Goal: Task Accomplishment & Management: Use online tool/utility

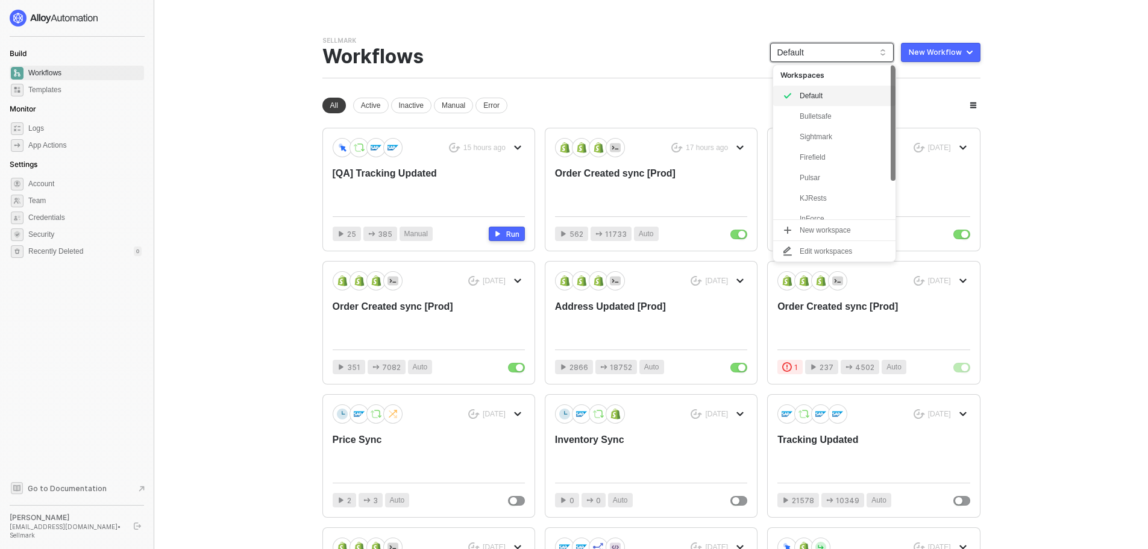
click at [859, 56] on span "Default" at bounding box center [831, 52] width 109 height 18
click at [826, 117] on div "Bulletsafe" at bounding box center [844, 116] width 89 height 14
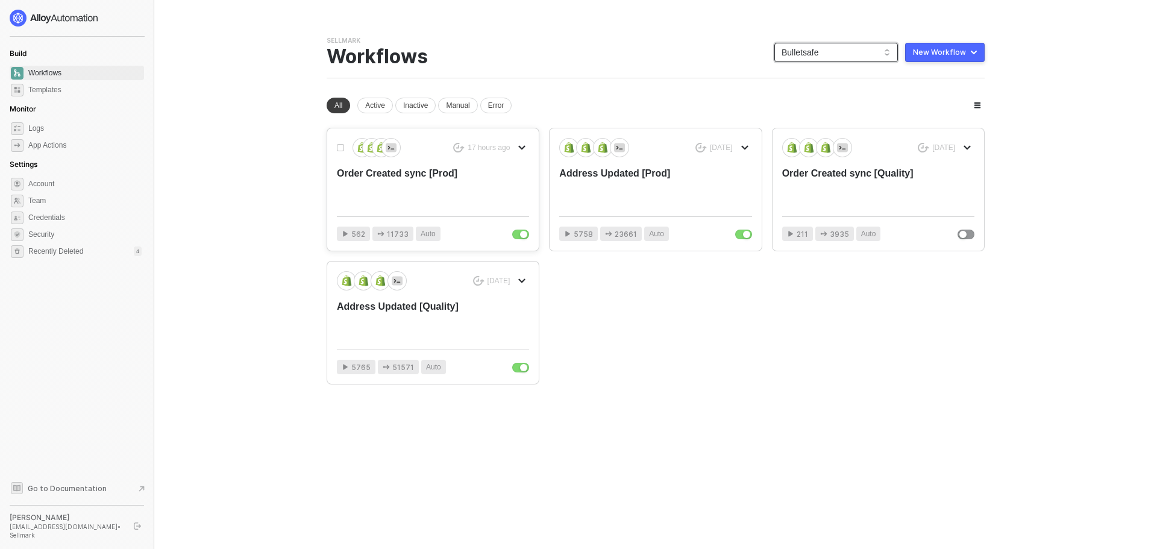
click at [465, 184] on div "Order Created sync [Prod]" at bounding box center [414, 187] width 154 height 40
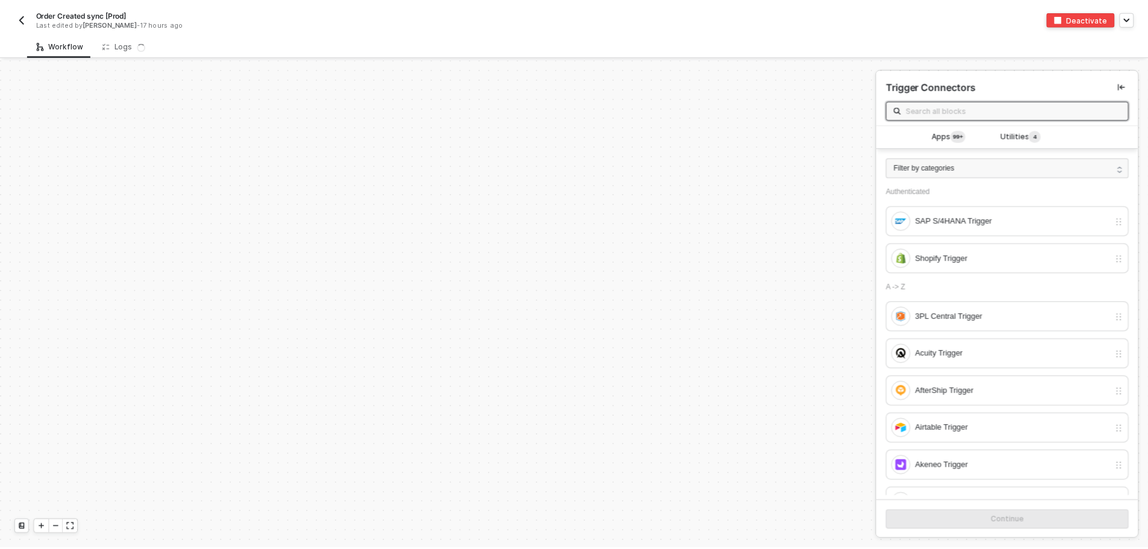
scroll to position [4077, 0]
click at [95, 44] on div "Logs 8 9" at bounding box center [130, 45] width 74 height 22
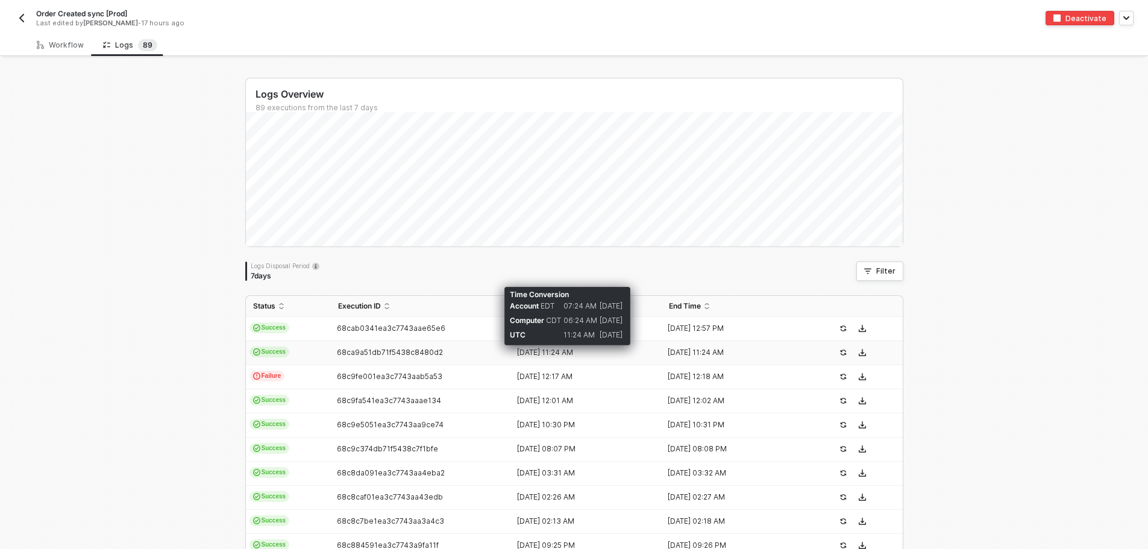
click at [547, 352] on div "17 Sep 2025 11:24 AM" at bounding box center [581, 353] width 141 height 10
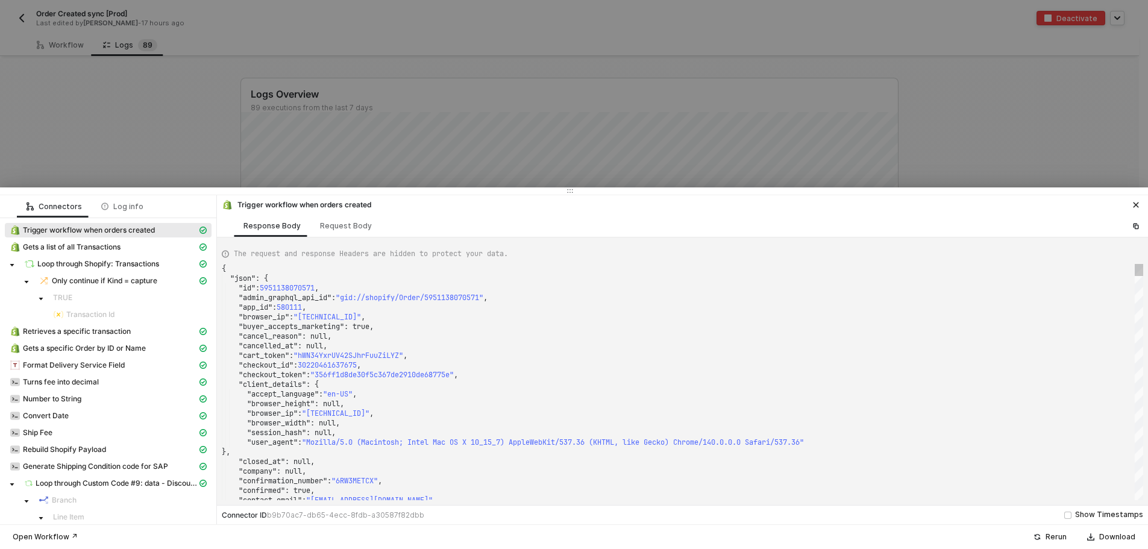
click at [614, 375] on div ""checkout_token" : "356ff1d8de30f5c367de2910de68775e" ," at bounding box center [683, 375] width 922 height 10
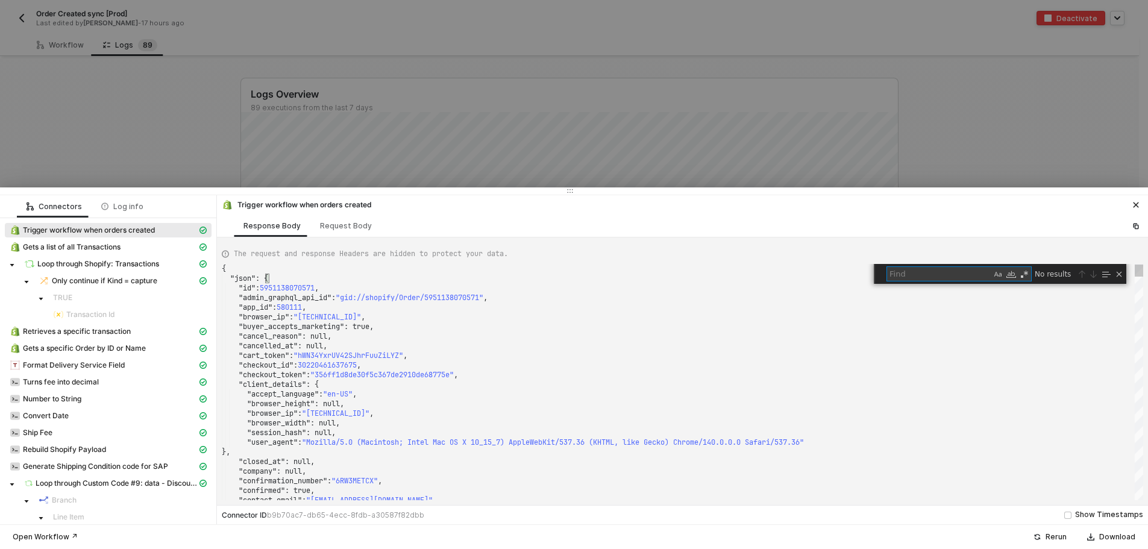
type textarea "JSYyIsImV4cCI6MTc1ODExNTY0MywibGFuZGluZ19wYWdlIjoiXC9wcm9kdWN0c1wvYnVsbGV0cHJvb…"
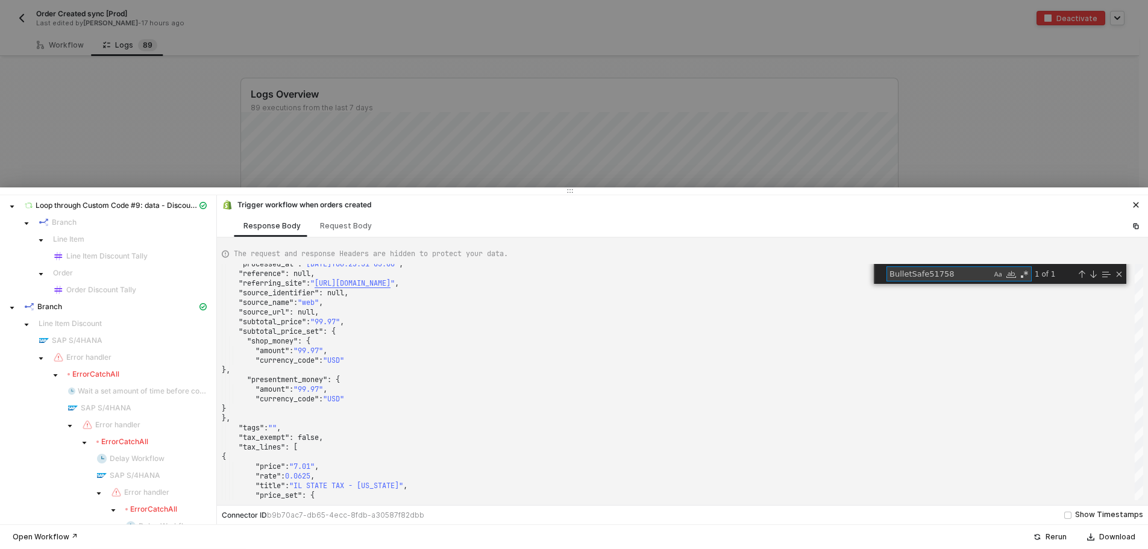
scroll to position [203, 0]
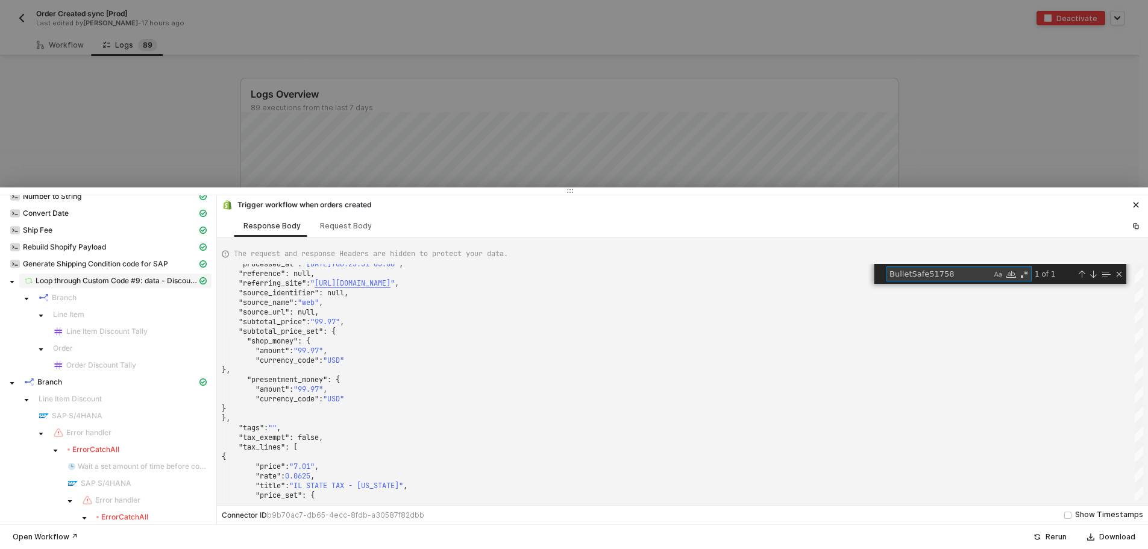
type textarea "BulletSafe51758"
click at [69, 277] on span "Loop through Custom Code #9: data - Discount Applications" at bounding box center [117, 281] width 162 height 10
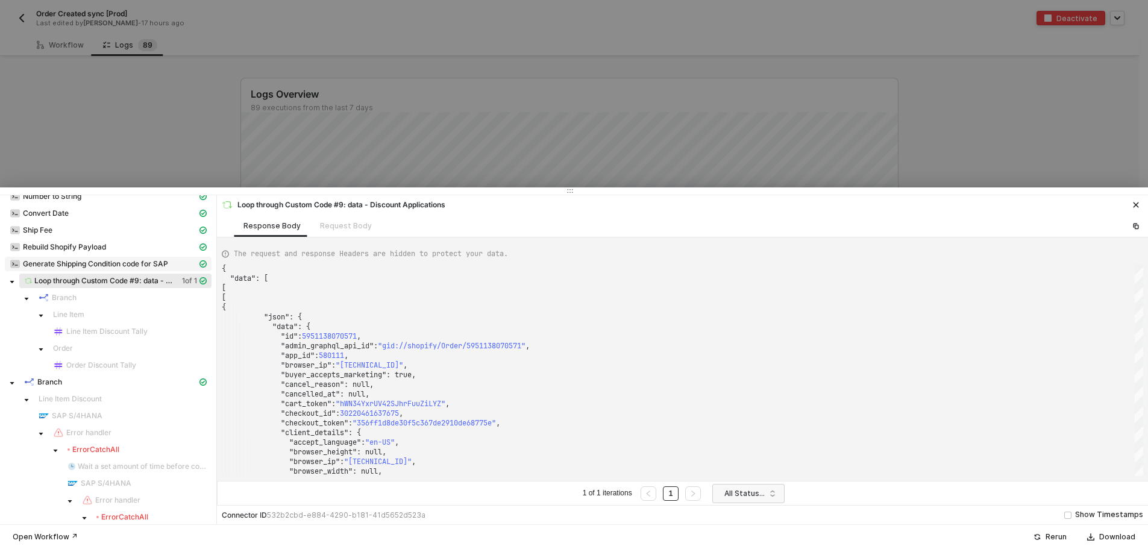
click at [75, 258] on span "Generate Shipping Condition code for SAP" at bounding box center [108, 264] width 207 height 14
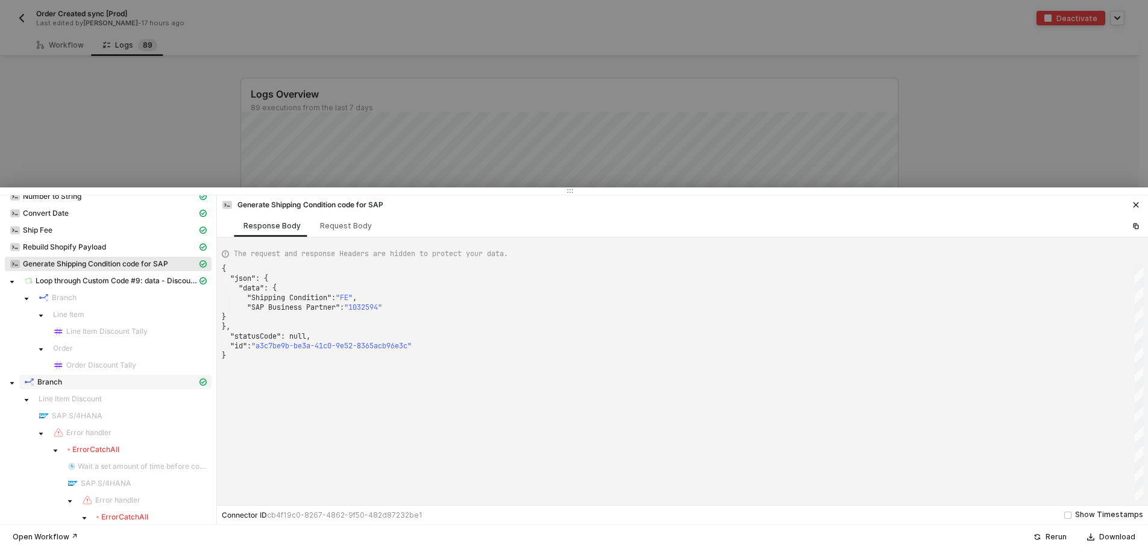
click at [84, 381] on div "Branch" at bounding box center [110, 382] width 173 height 11
type textarea "[ { "label": "Line Item Discount", "value": "FALSE" }, { "label": "Order Discou…"
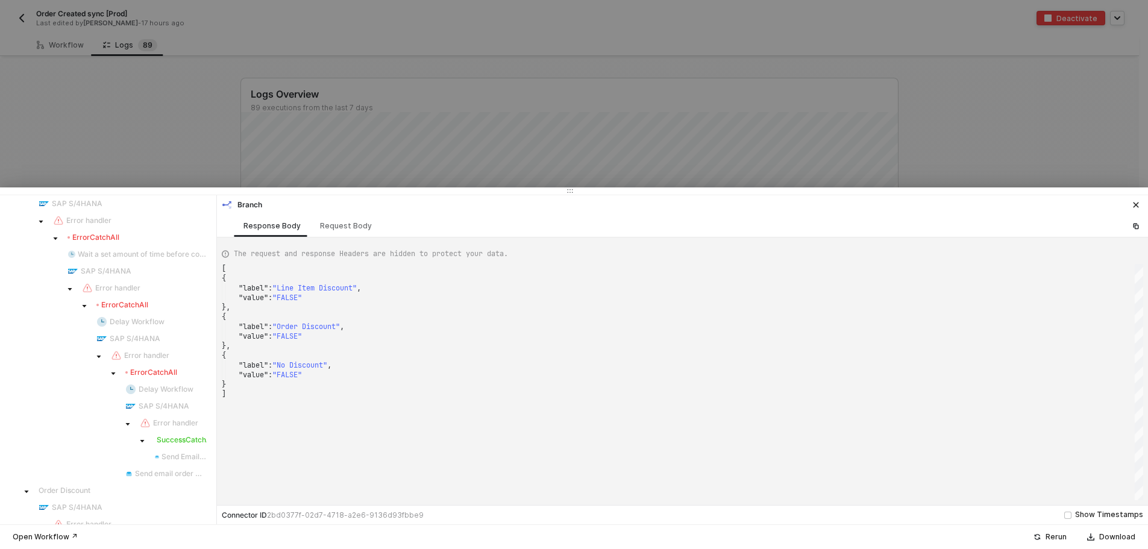
scroll to position [444, 0]
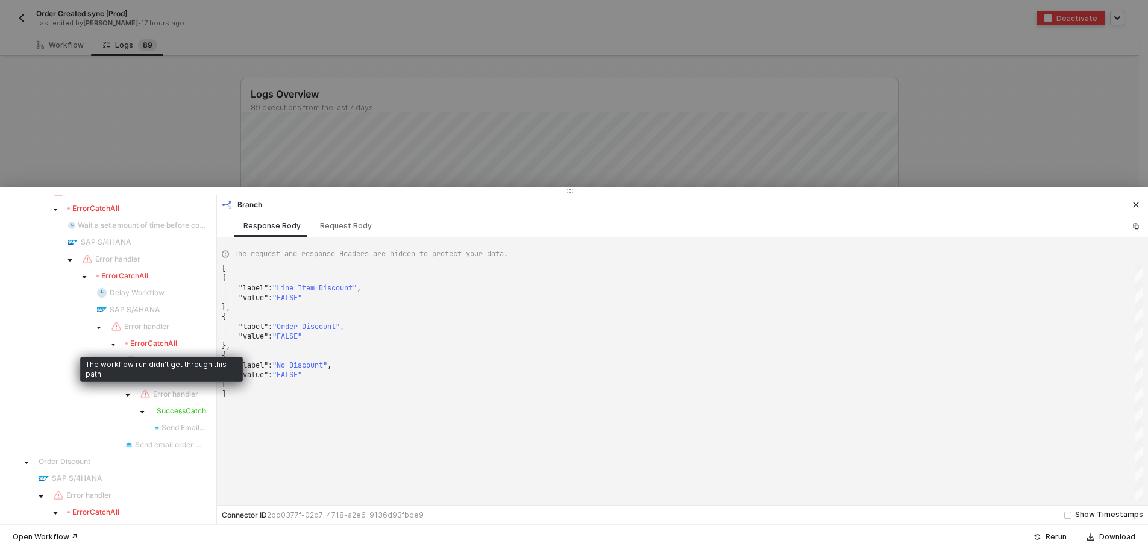
click at [162, 342] on div "Error CatchAll" at bounding box center [151, 344] width 52 height 10
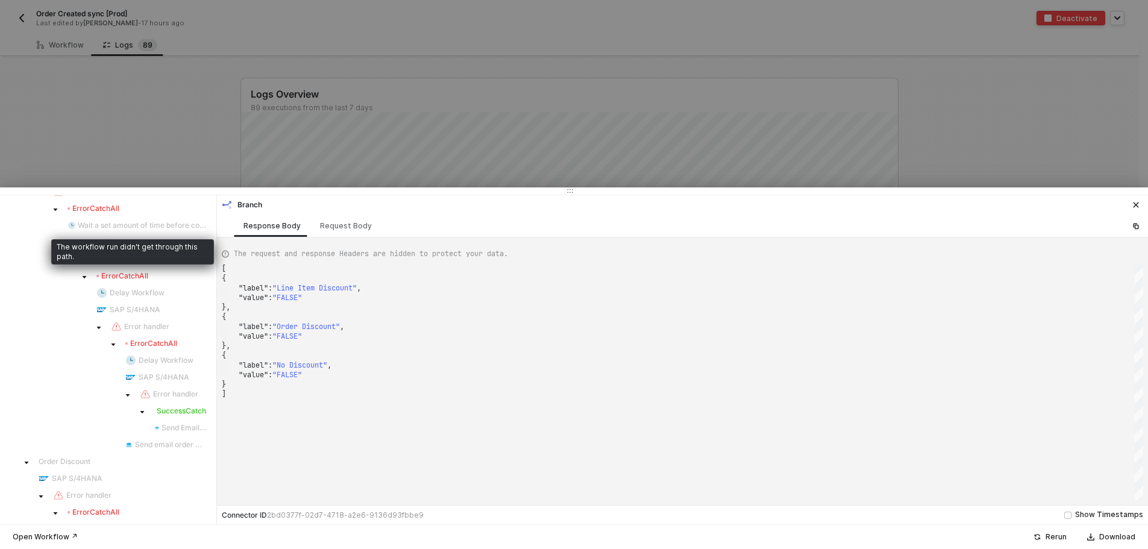
click at [101, 210] on div "Error CatchAll" at bounding box center [94, 209] width 52 height 10
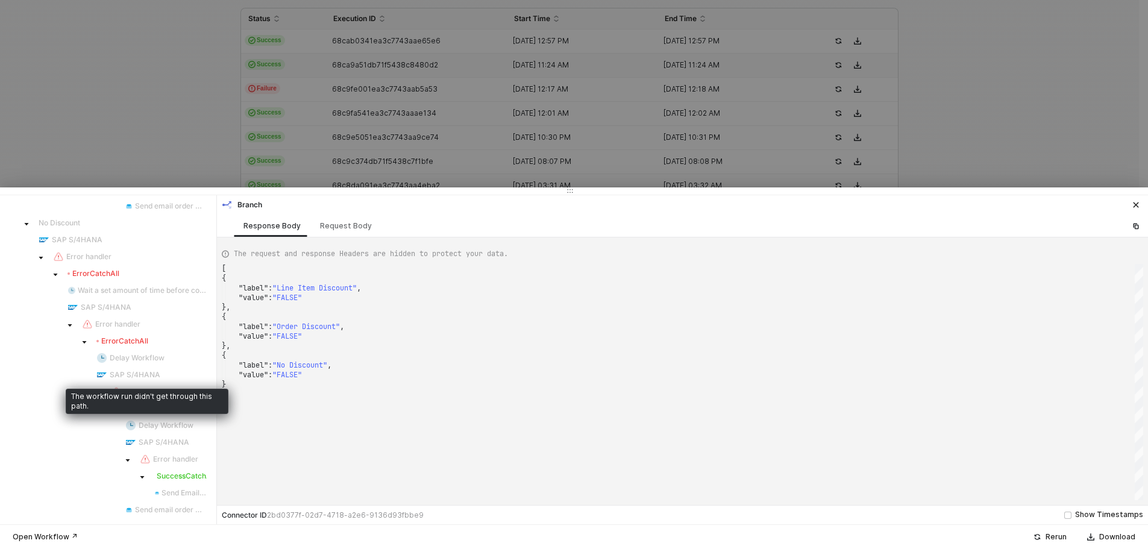
scroll to position [304, 0]
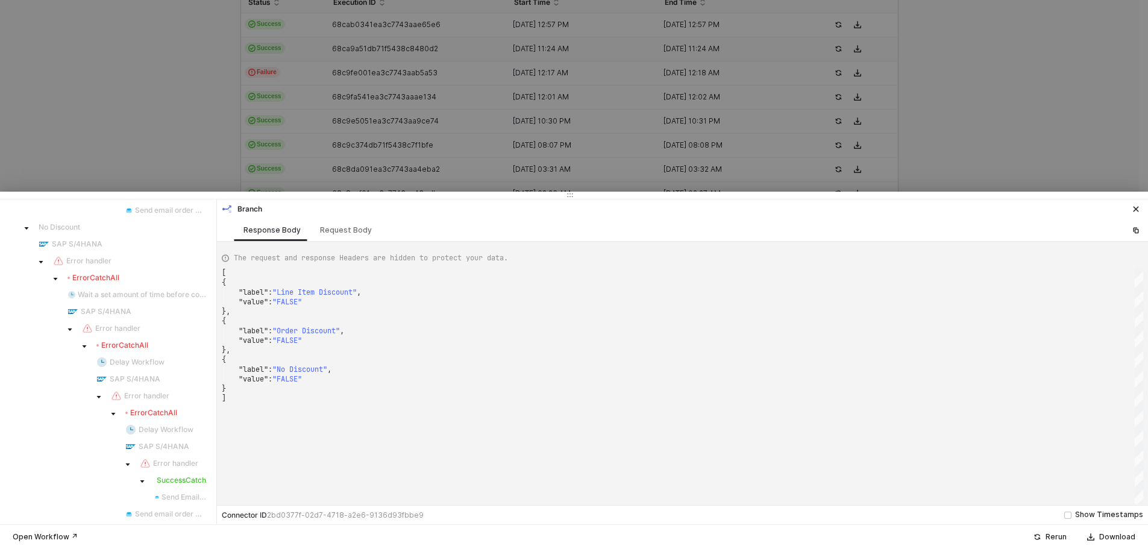
drag, startPoint x: 242, startPoint y: 189, endPoint x: 227, endPoint y: 400, distance: 212.1
click at [227, 199] on div at bounding box center [574, 195] width 1148 height 7
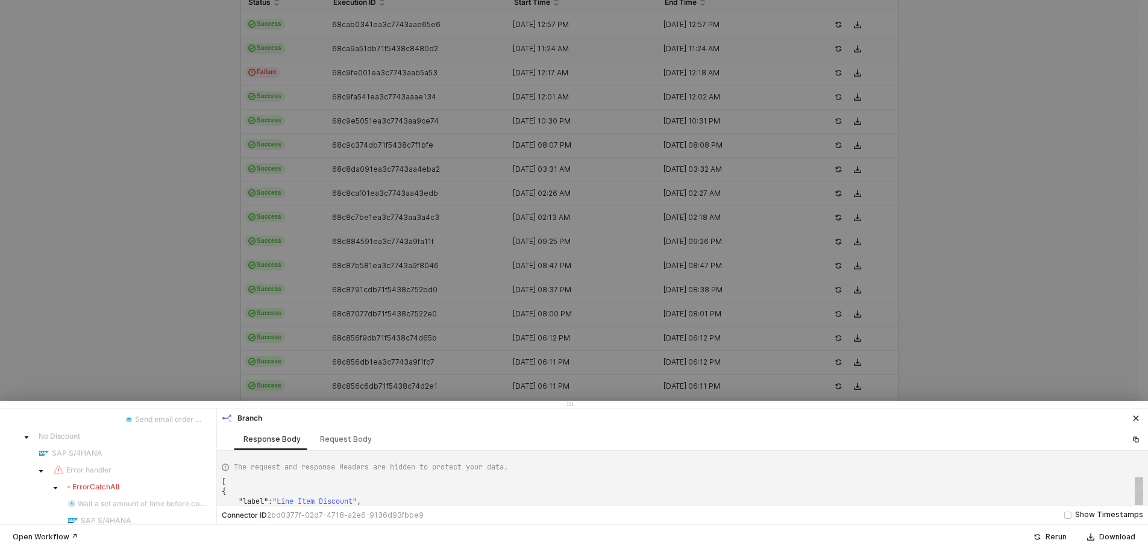
click at [197, 301] on div at bounding box center [574, 274] width 1148 height 549
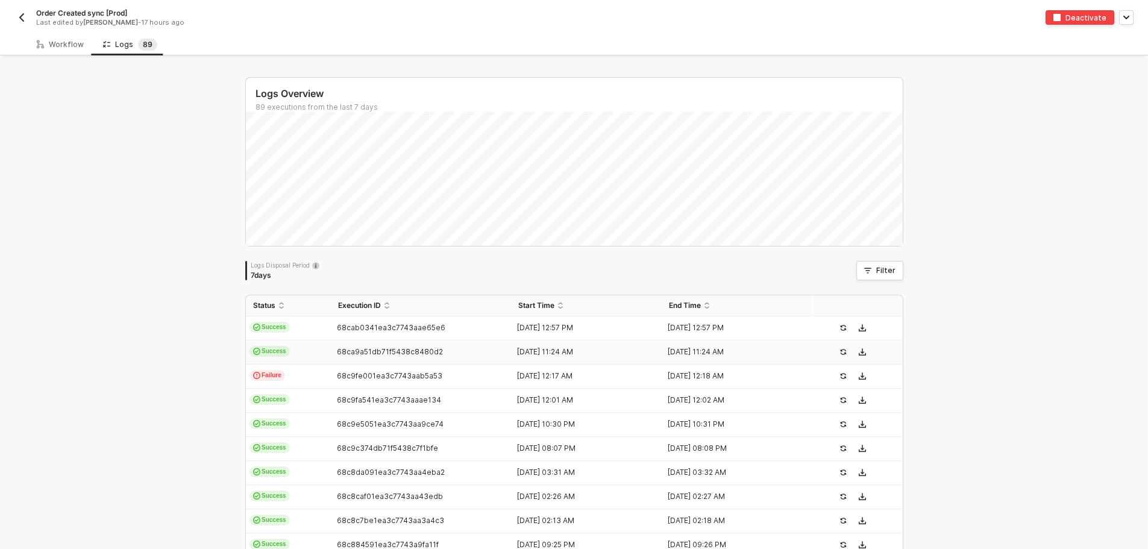
scroll to position [0, 0]
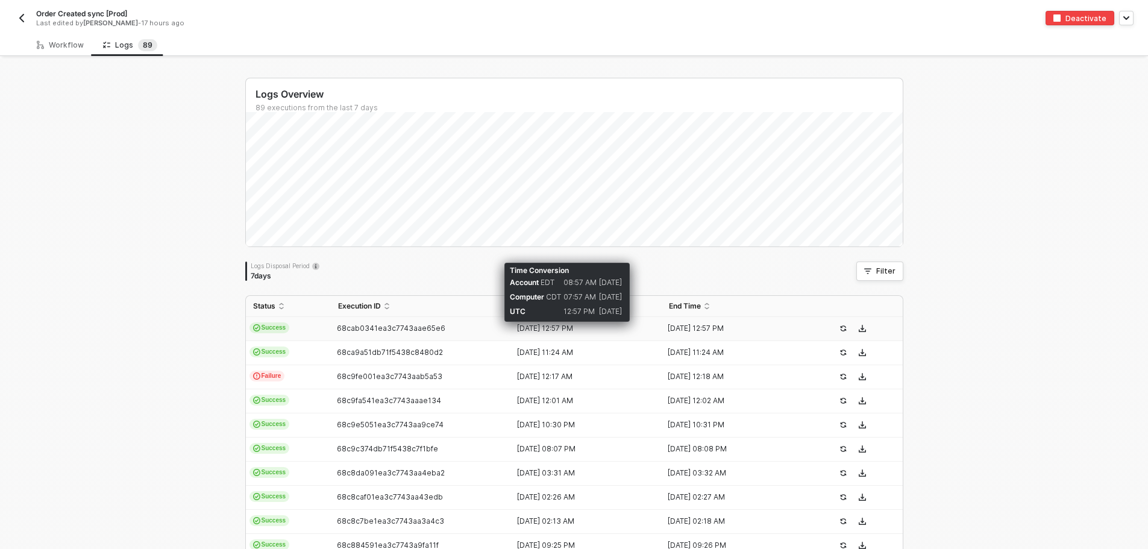
click at [531, 325] on div "17 Sep 2025 12:57 PM" at bounding box center [581, 329] width 141 height 10
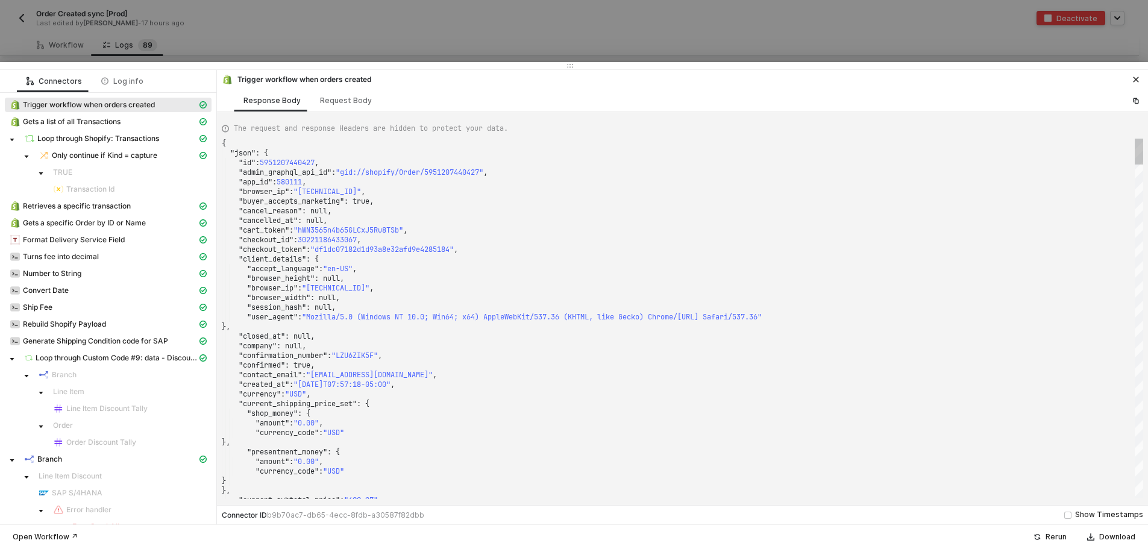
drag, startPoint x: 486, startPoint y: 406, endPoint x: 425, endPoint y: 62, distance: 348.8
click at [425, 62] on div at bounding box center [574, 65] width 1148 height 7
type textarea ""checkout_id": 30221186433067, "checkout_token": "df1dc07182d1d93a8e32afd9e4285…"
click at [508, 262] on div ""client_details" : {" at bounding box center [683, 259] width 922 height 10
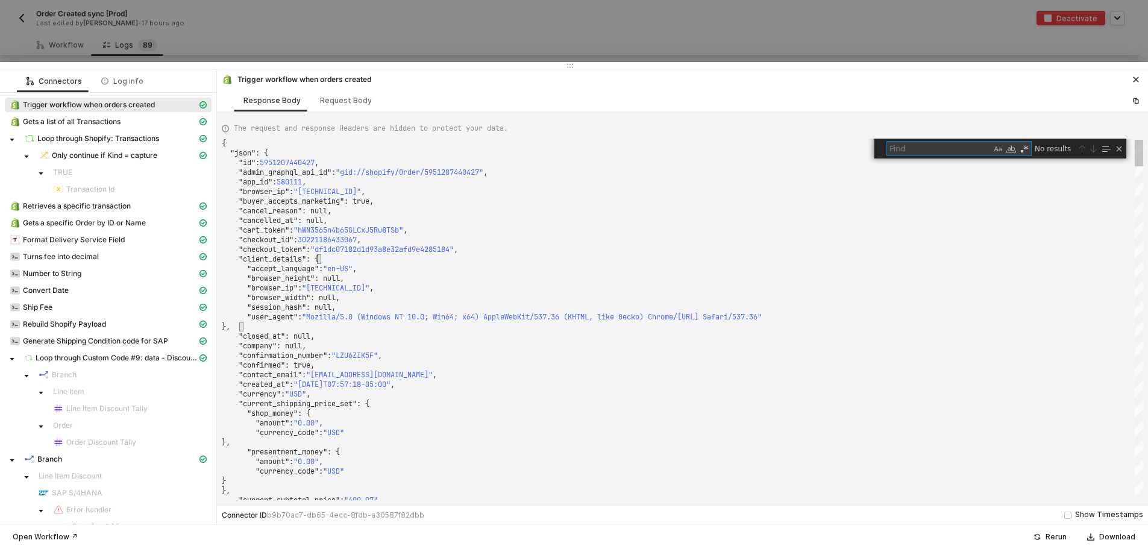
type textarea "BulletSafe51758"
type textarea ""landing_site_ref": null, "location_id": null, "merchant_business_entity_id": "…"
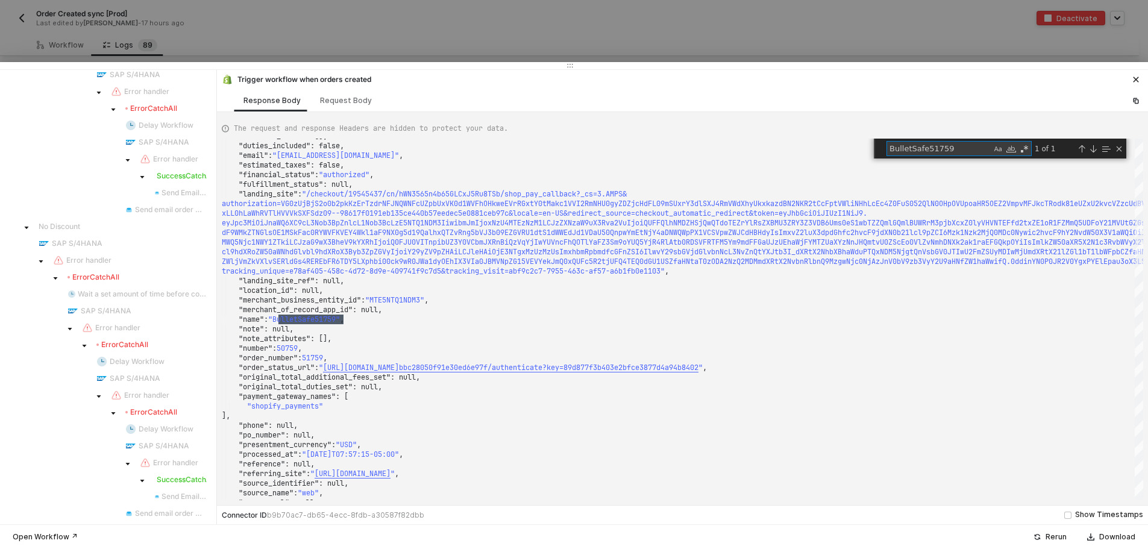
scroll to position [861, 0]
type textarea "BulletSafe51759"
click at [285, 45] on div at bounding box center [574, 274] width 1148 height 549
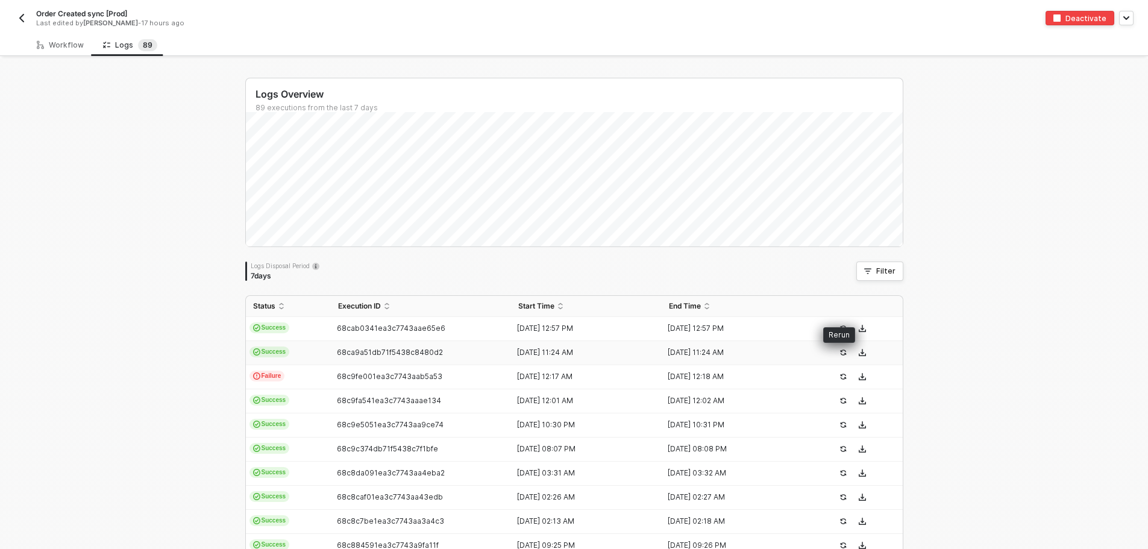
click at [840, 351] on icon "icon-success-page" at bounding box center [843, 352] width 7 height 7
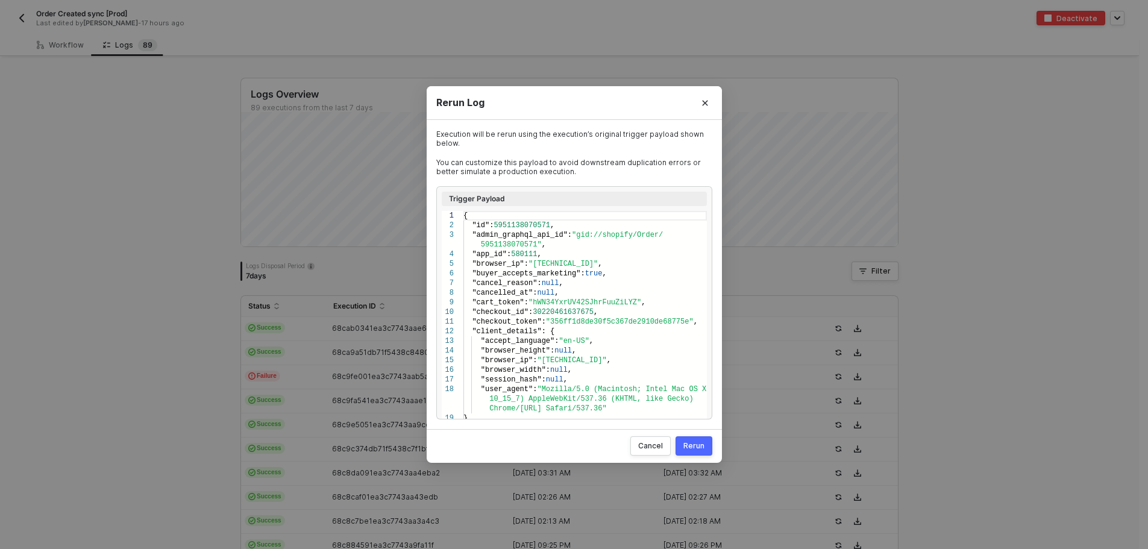
click at [686, 444] on div "Rerun" at bounding box center [693, 446] width 21 height 10
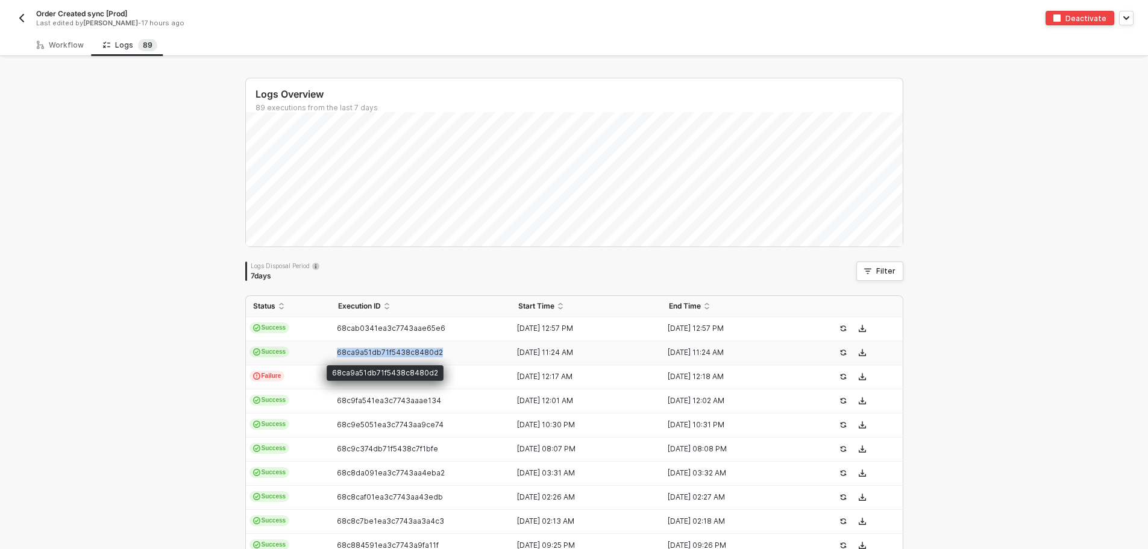
drag, startPoint x: 441, startPoint y: 351, endPoint x: 333, endPoint y: 355, distance: 108.0
click at [333, 355] on div "68ca9a51db71f5438c8480d2" at bounding box center [416, 353] width 171 height 10
copy span "68ca9a51db71f5438c8480d2"
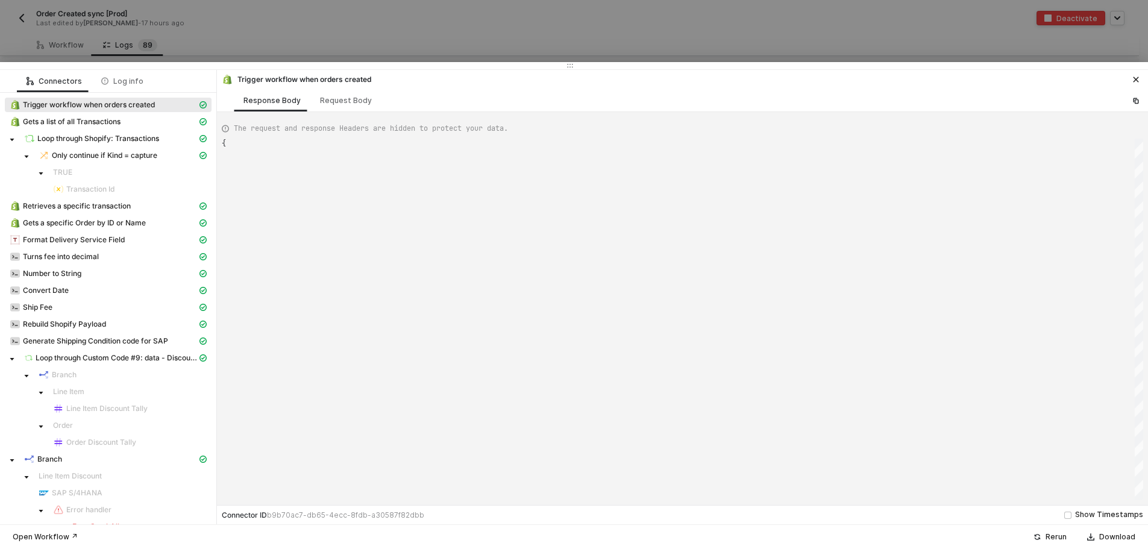
type textarea "{ "json": { "id": 5951138070571, "admin_graphql_api_id": "gid://shopify/Order/5…"
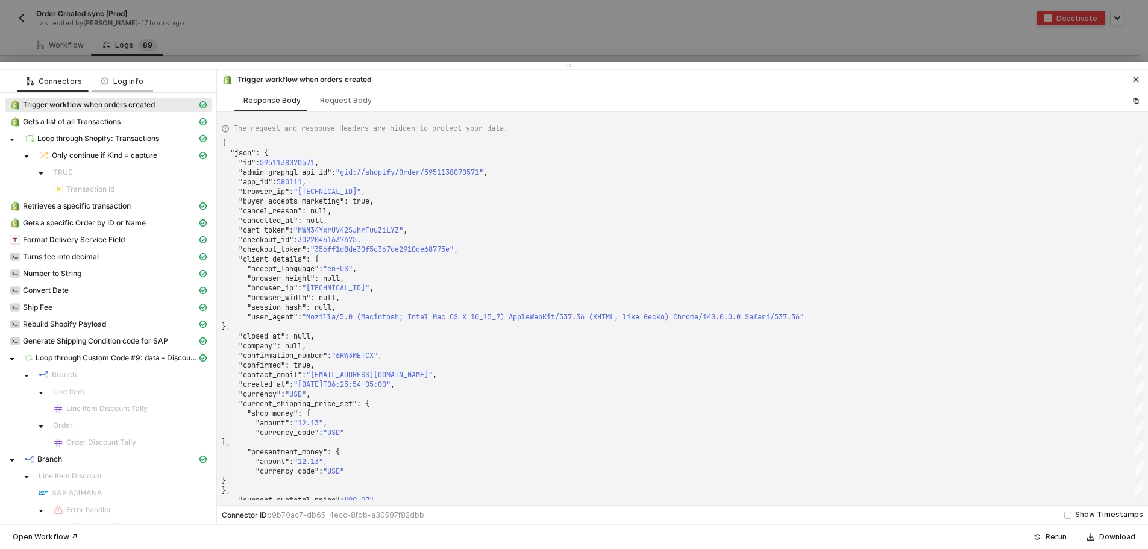
click at [122, 78] on div "Log info" at bounding box center [122, 82] width 42 height 10
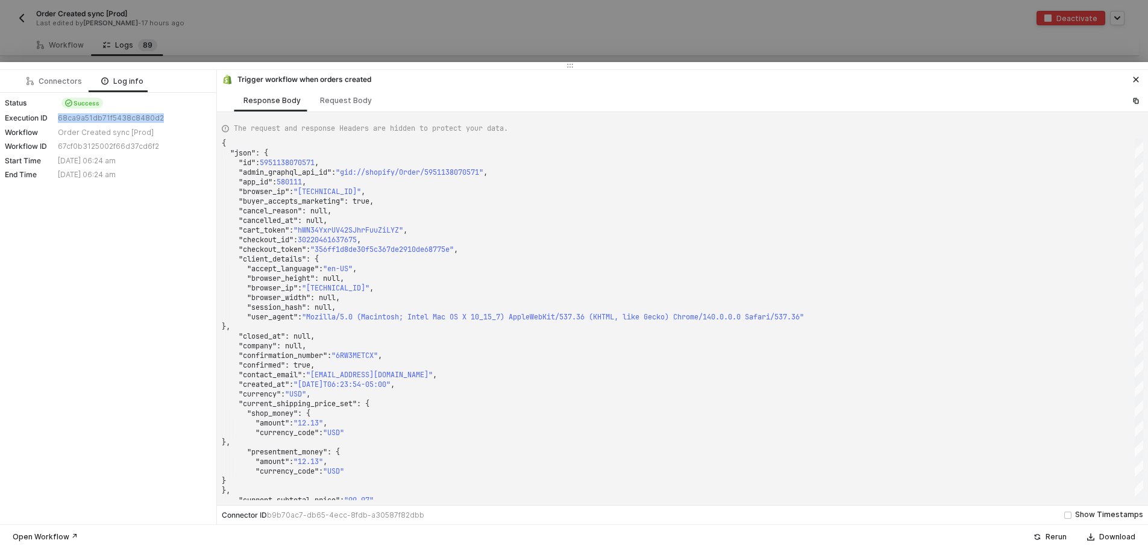
drag, startPoint x: 59, startPoint y: 118, endPoint x: 185, endPoint y: 117, distance: 126.0
click at [185, 117] on div "68ca9a51db71f5438c8480d2" at bounding box center [133, 118] width 151 height 10
copy div "68ca9a51db71f5438c8480d2"
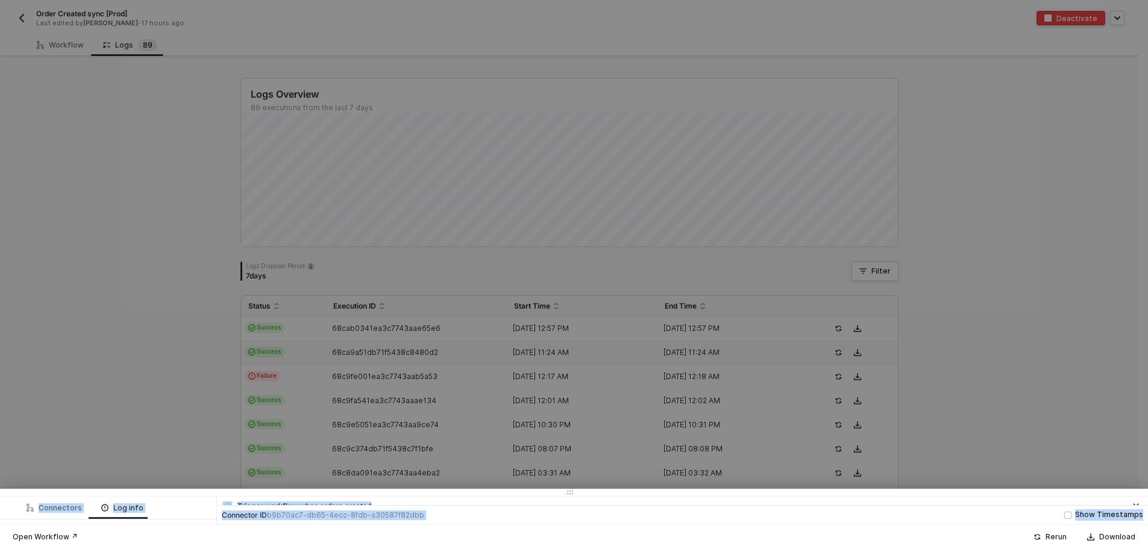
drag, startPoint x: 275, startPoint y: 63, endPoint x: 304, endPoint y: 432, distance: 370.5
click at [276, 535] on div "Connectors Log info Status Success Execution ID 68ca9a51db71f5438c8480d2 Workfl…" at bounding box center [574, 519] width 1148 height 60
click at [245, 376] on div at bounding box center [574, 274] width 1148 height 549
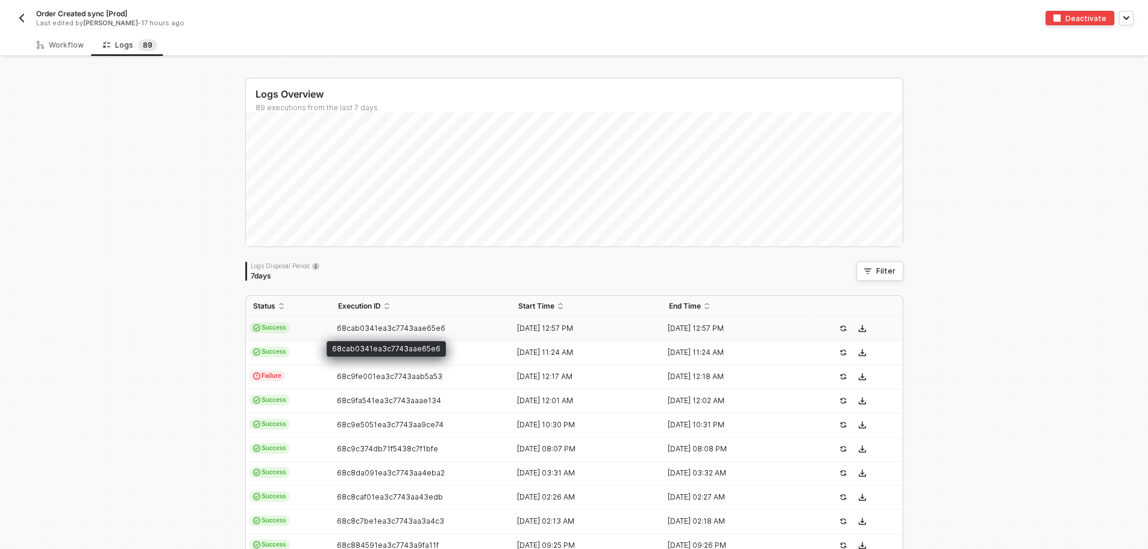
click at [417, 328] on span "68cab0341ea3c7743aae65e6" at bounding box center [391, 328] width 108 height 9
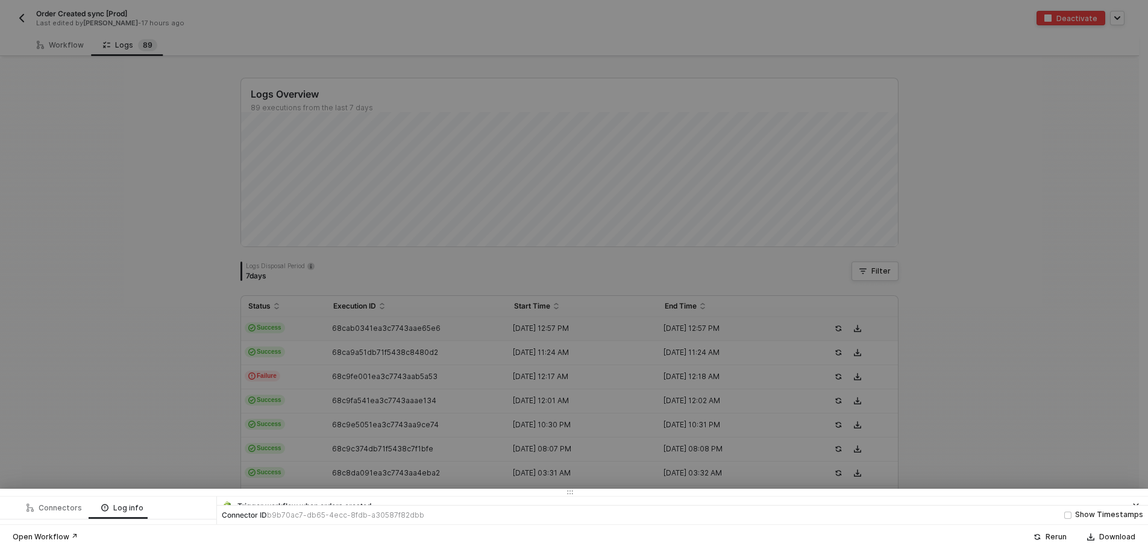
type textarea "{ "json": { "id": 5951207440427, "admin_graphql_api_id": "gid://shopify/Order/5…"
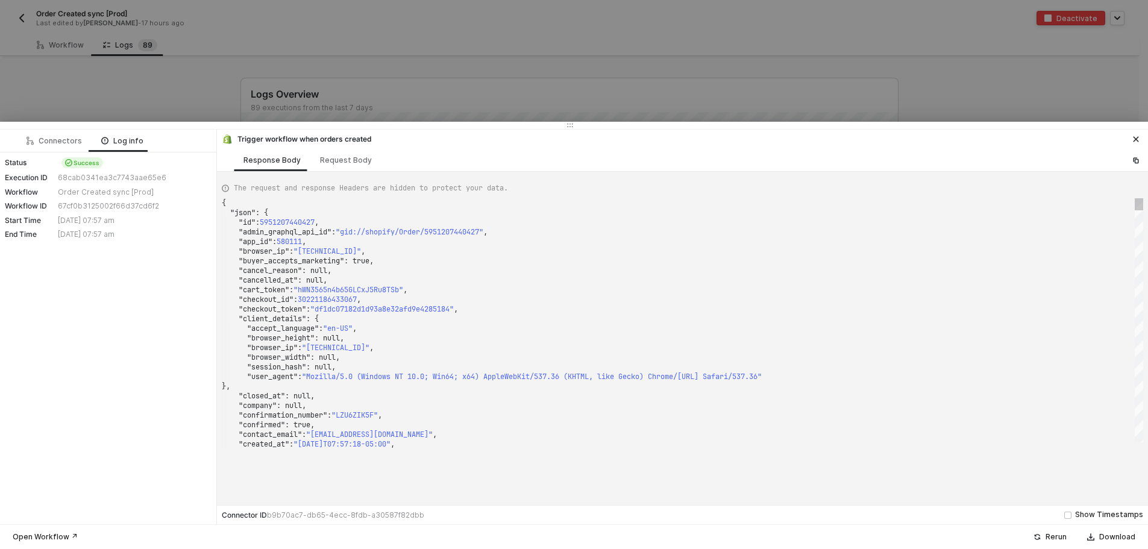
drag, startPoint x: 172, startPoint y: 492, endPoint x: 216, endPoint y: 110, distance: 384.7
click at [216, 122] on div at bounding box center [574, 125] width 1148 height 7
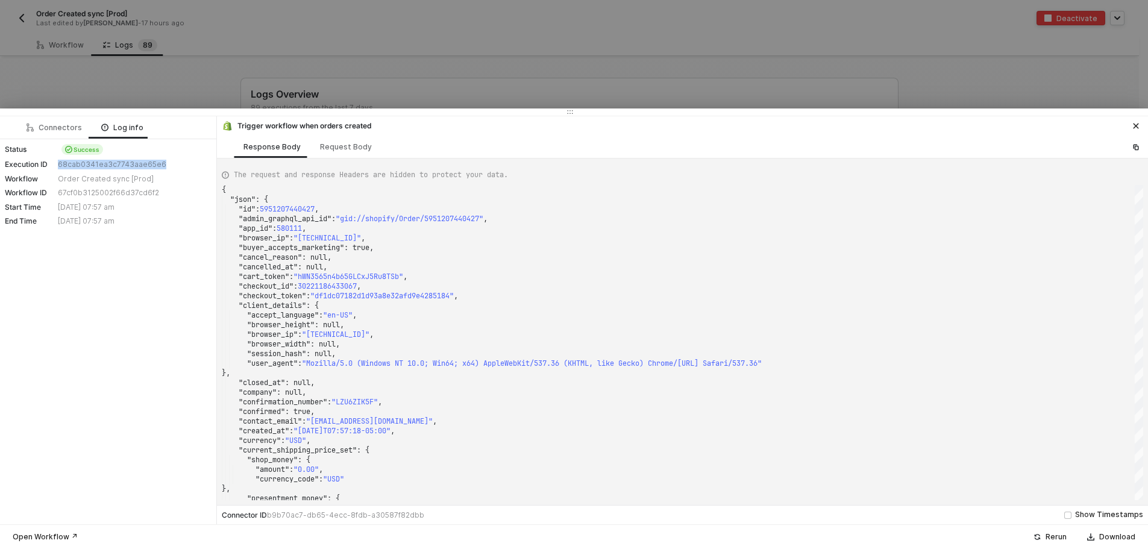
drag, startPoint x: 166, startPoint y: 166, endPoint x: 56, endPoint y: 168, distance: 110.3
click at [56, 168] on div "Execution ID 68cab0341ea3c7743aae65e6" at bounding box center [108, 165] width 207 height 10
copy div "68cab0341ea3c7743aae65e6"
click at [511, 45] on div at bounding box center [574, 274] width 1148 height 549
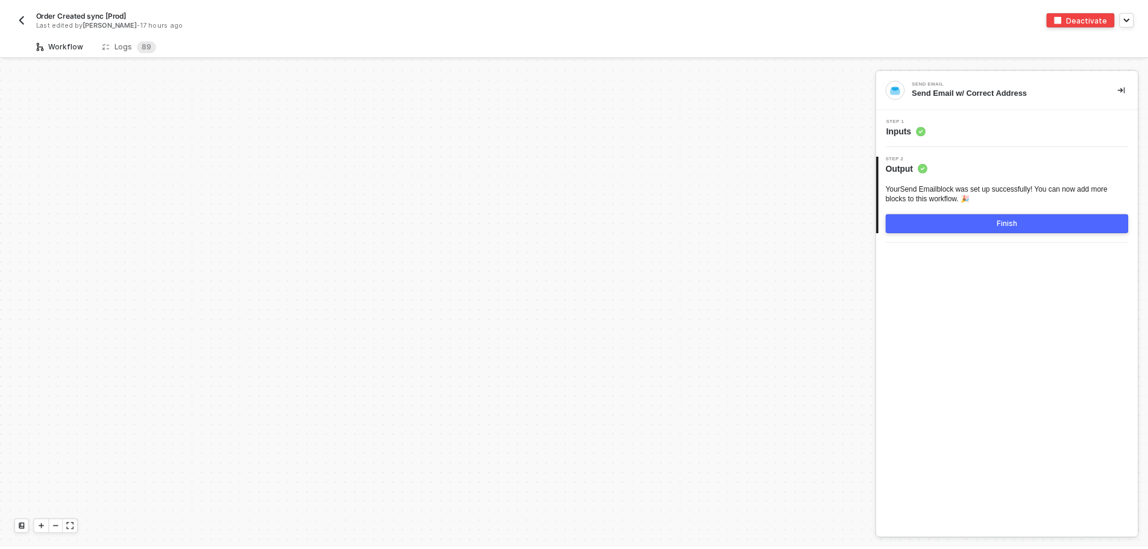
scroll to position [4077, 0]
click at [138, 48] on sup "8 9" at bounding box center [147, 45] width 19 height 12
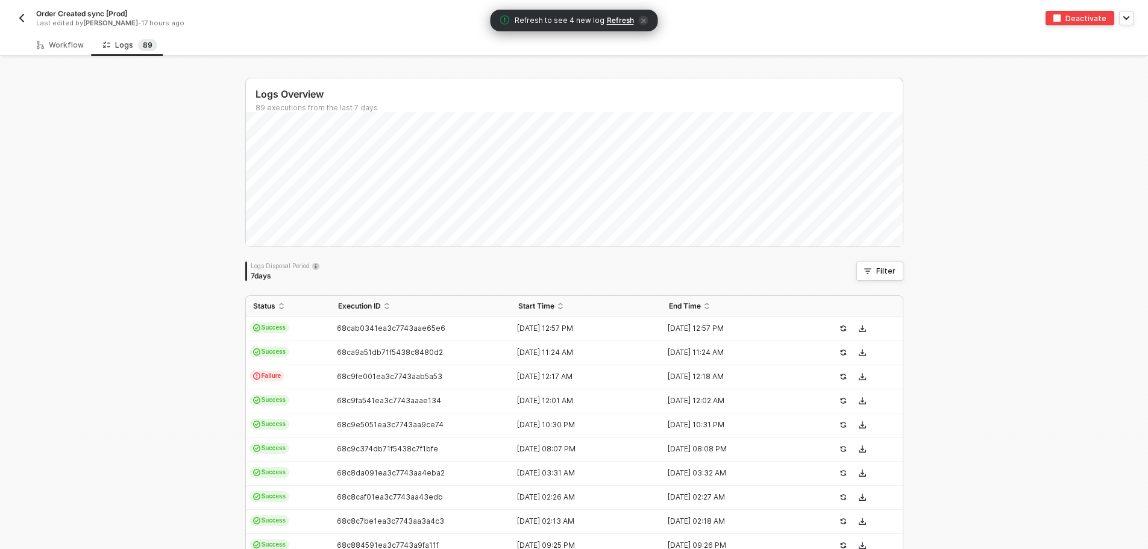
click at [616, 19] on span "Refresh" at bounding box center [620, 21] width 27 height 10
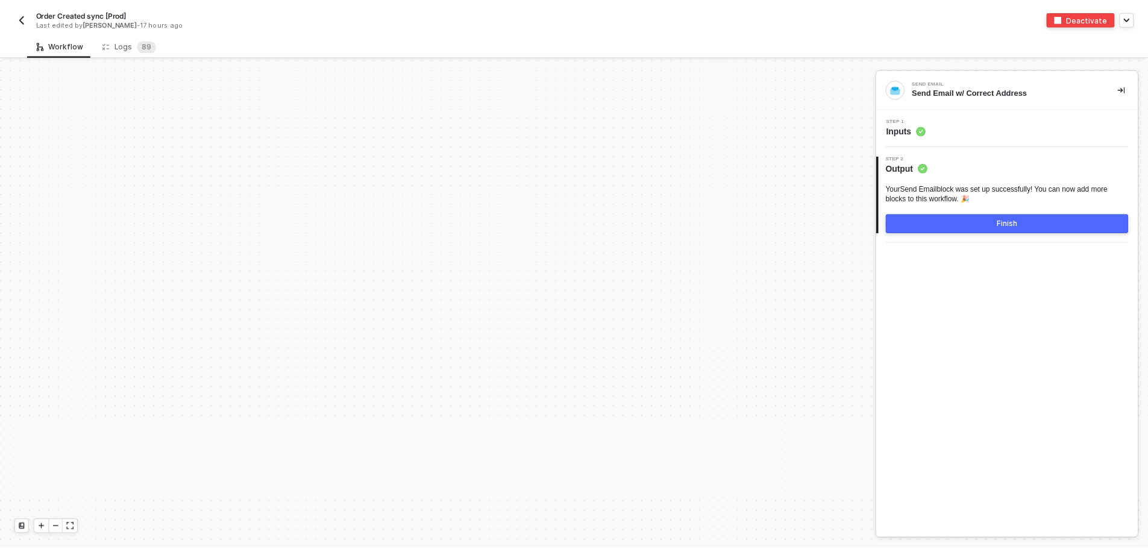
scroll to position [4077, 0]
click at [127, 35] on div "Logs 8 9" at bounding box center [130, 45] width 74 height 22
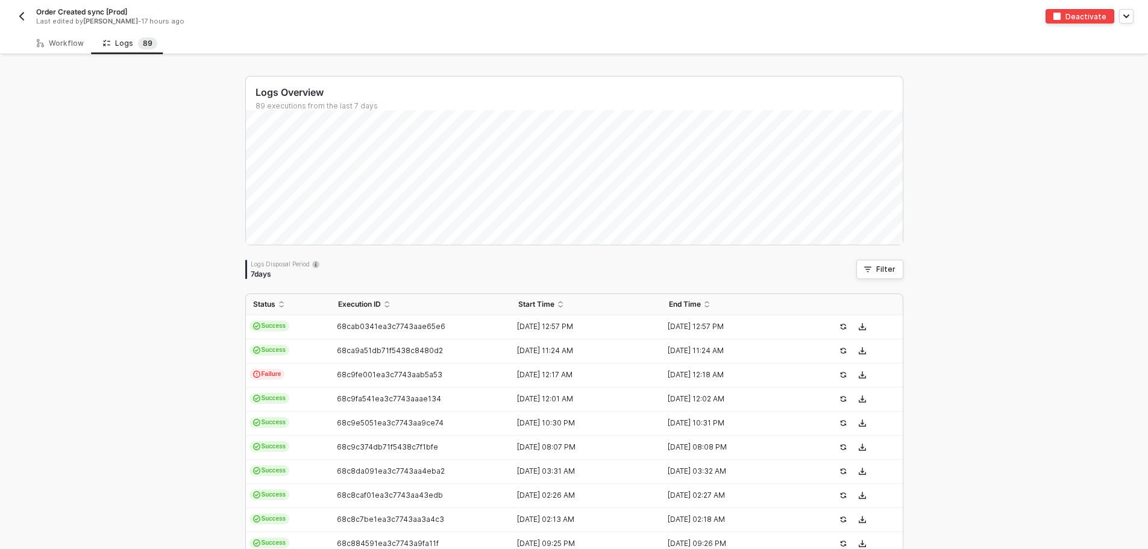
scroll to position [0, 0]
